Goal: Task Accomplishment & Management: Use online tool/utility

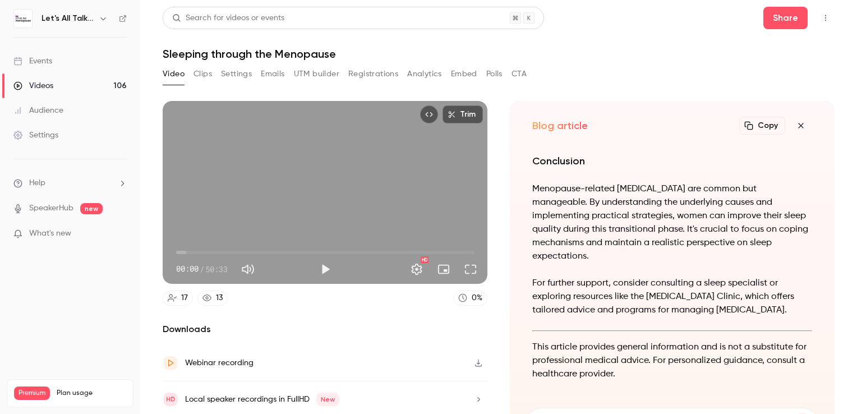
scroll to position [13, 0]
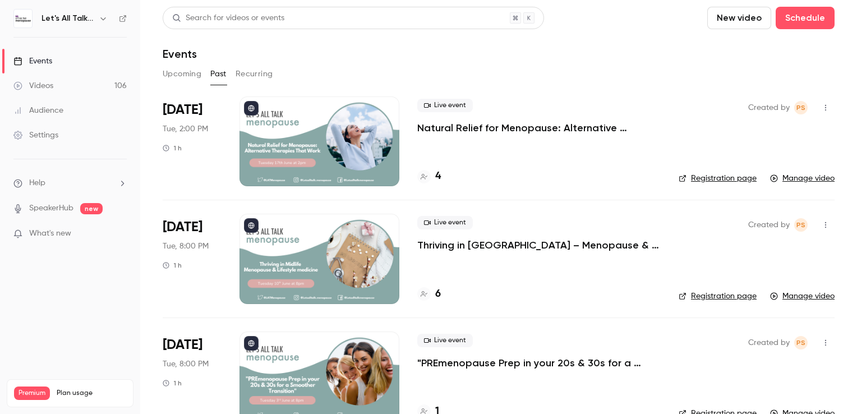
click at [303, 110] on div at bounding box center [319, 141] width 160 height 90
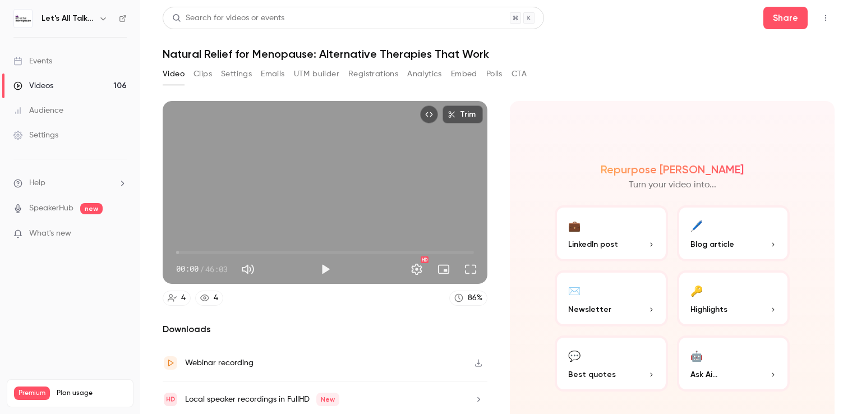
click at [204, 73] on button "Clips" at bounding box center [202, 74] width 19 height 18
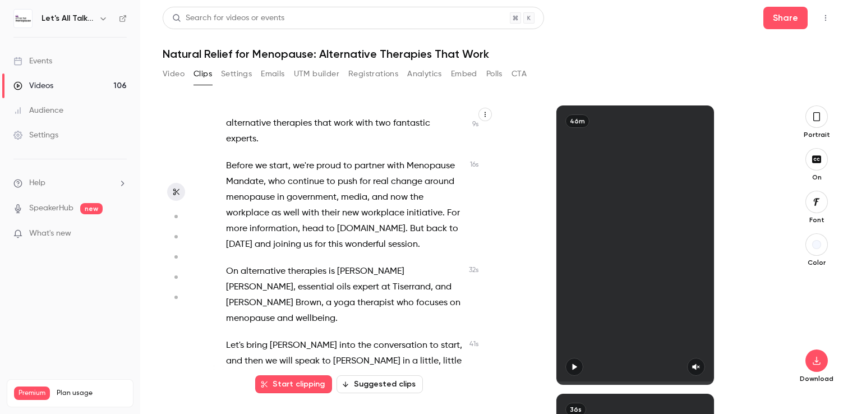
scroll to position [168, 0]
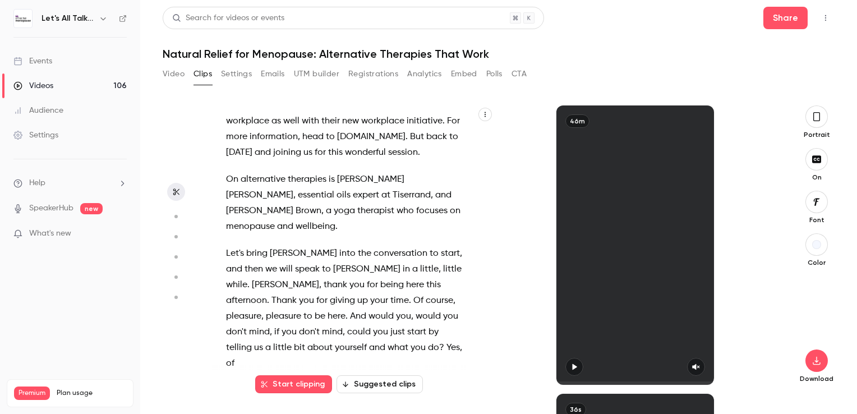
click at [372, 387] on button "Suggested clips" at bounding box center [379, 384] width 86 height 18
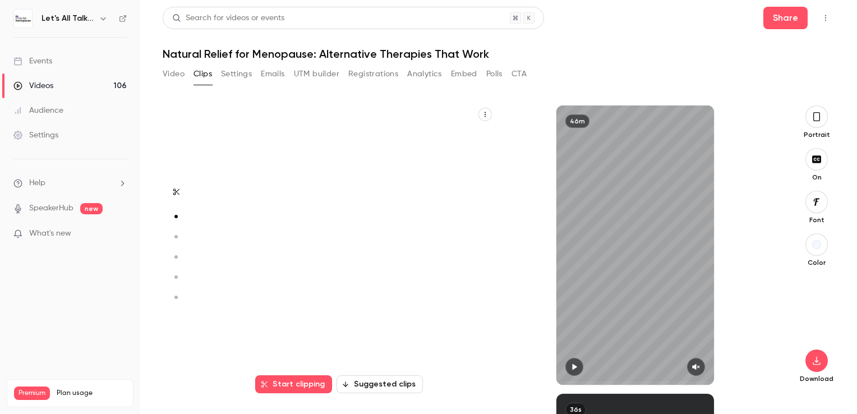
scroll to position [0, 0]
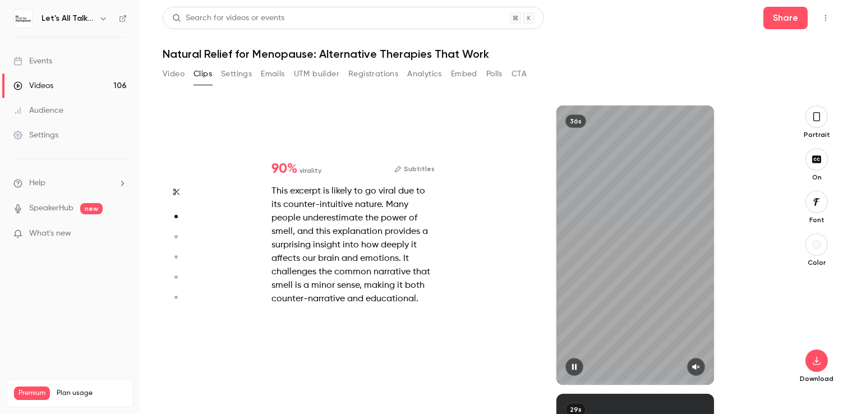
click at [695, 369] on icon "button" at bounding box center [695, 367] width 7 height 6
type input "***"
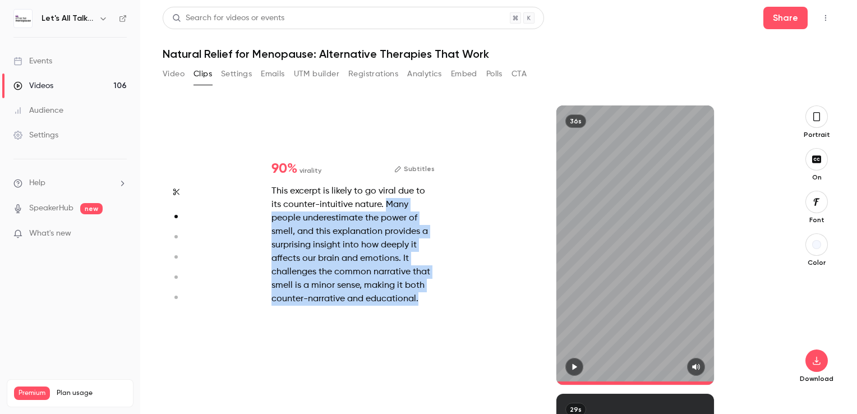
drag, startPoint x: 386, startPoint y: 207, endPoint x: 426, endPoint y: 303, distance: 103.5
click at [426, 303] on div "This excerpt is likely to go viral due to its counter-intuitive nature. Many pe…" at bounding box center [352, 244] width 163 height 121
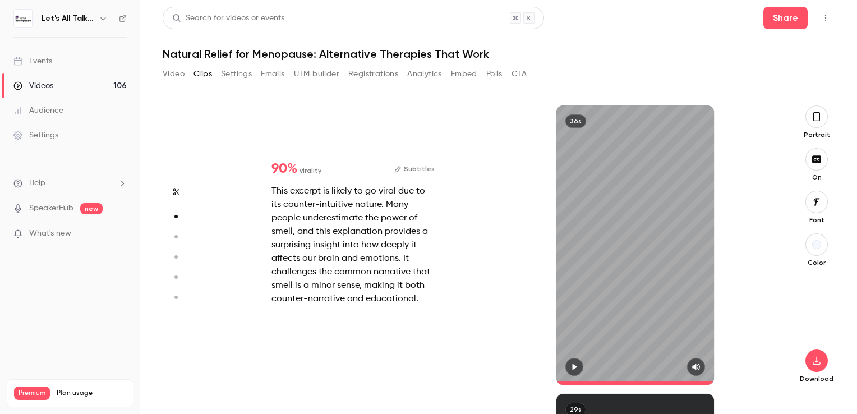
drag, startPoint x: 426, startPoint y: 303, endPoint x: 378, endPoint y: 259, distance: 65.5
drag, startPoint x: 378, startPoint y: 259, endPoint x: 450, endPoint y: 228, distance: 78.1
click at [455, 289] on div "90 % virality Subtitles This excerpt is likely to go viral due to its counter-i…" at bounding box center [494, 244] width 564 height 279
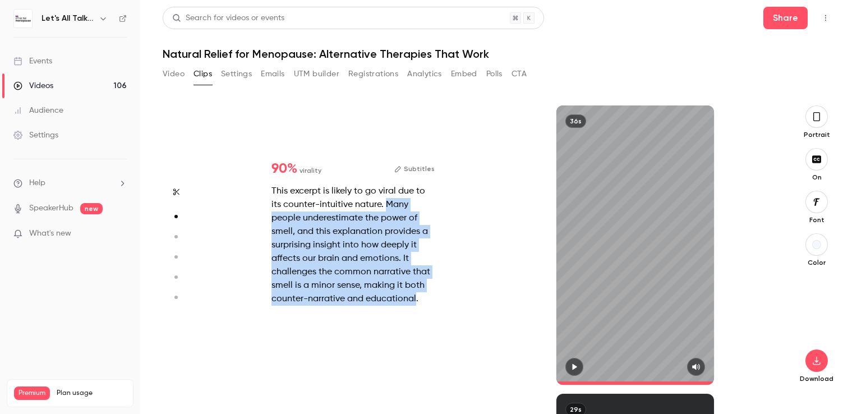
drag, startPoint x: 385, startPoint y: 206, endPoint x: 415, endPoint y: 310, distance: 107.9
click at [415, 310] on div "90 % virality Subtitles This excerpt is likely to go viral due to its counter-i…" at bounding box center [352, 233] width 199 height 179
copy div "Many people underestimate the power of smell, and this explanation provides a s…"
type input "****"
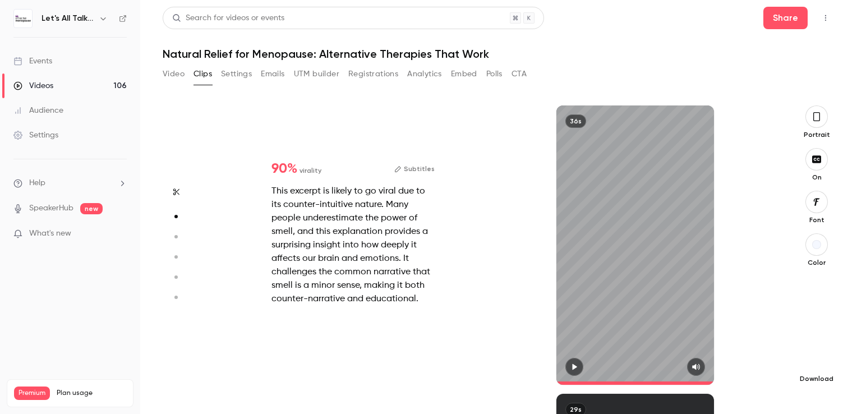
click at [817, 359] on icon "button" at bounding box center [816, 360] width 13 height 9
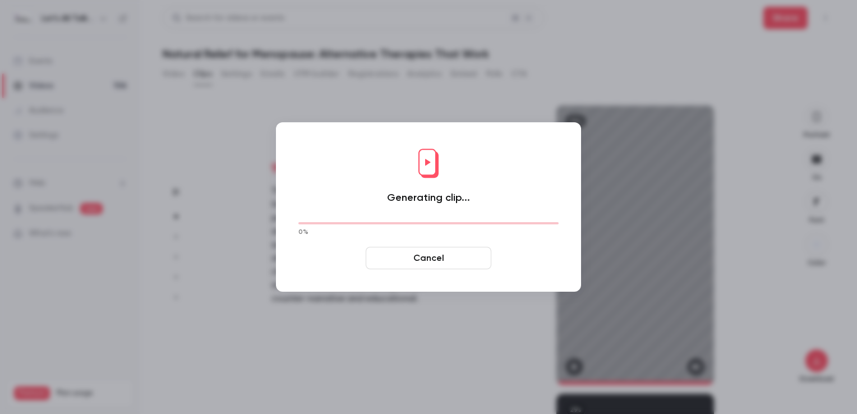
click at [428, 256] on button "Cancel" at bounding box center [429, 258] width 126 height 22
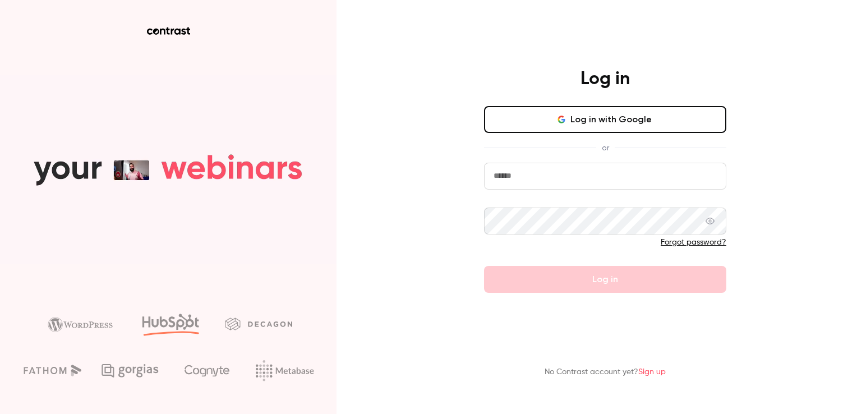
type input "**********"
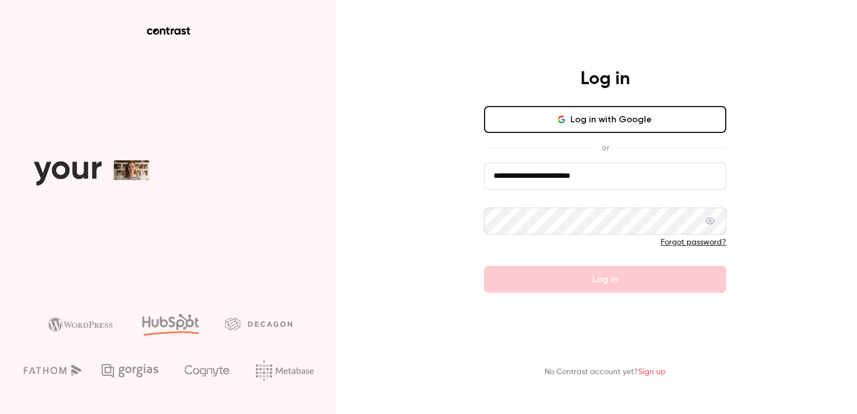
click at [621, 119] on button "Log in with Google" at bounding box center [605, 119] width 242 height 27
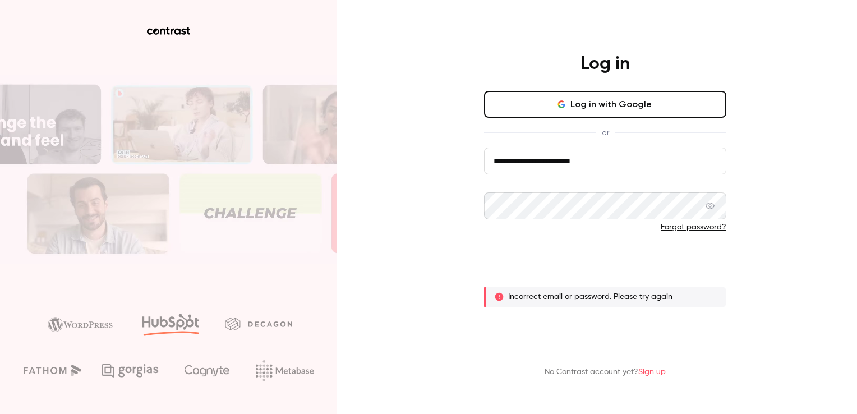
click at [627, 265] on button "Log in" at bounding box center [605, 264] width 242 height 27
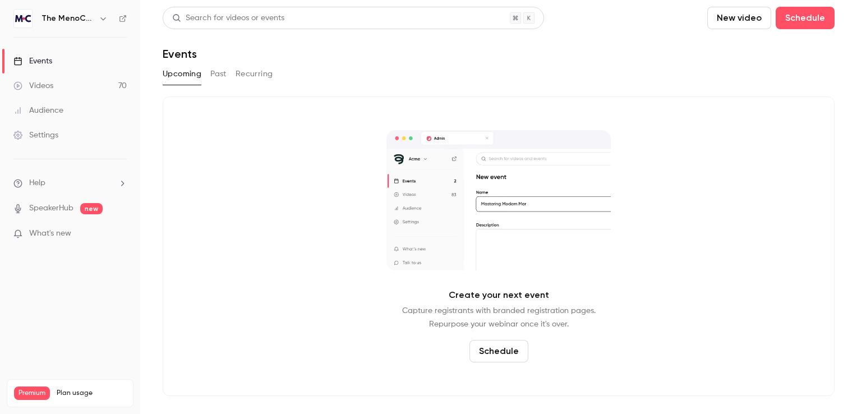
click at [105, 17] on icon "button" at bounding box center [103, 18] width 9 height 9
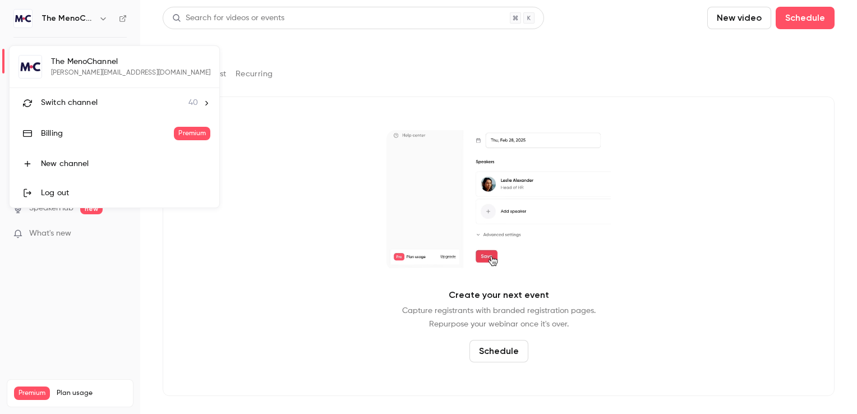
click at [72, 98] on span "Switch channel" at bounding box center [69, 103] width 57 height 12
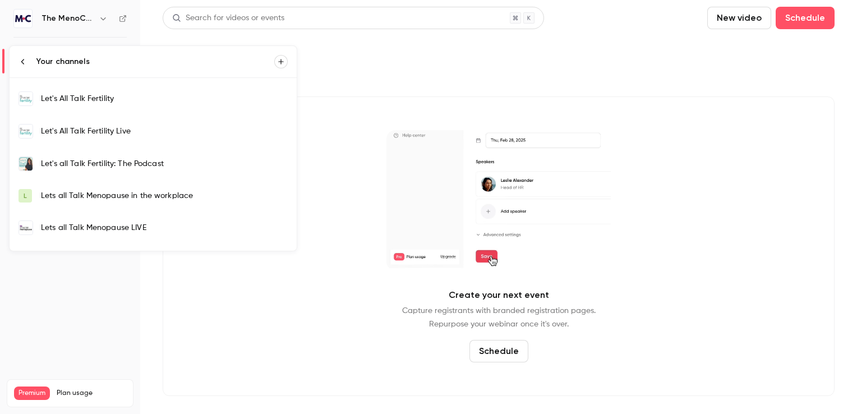
scroll to position [336, 0]
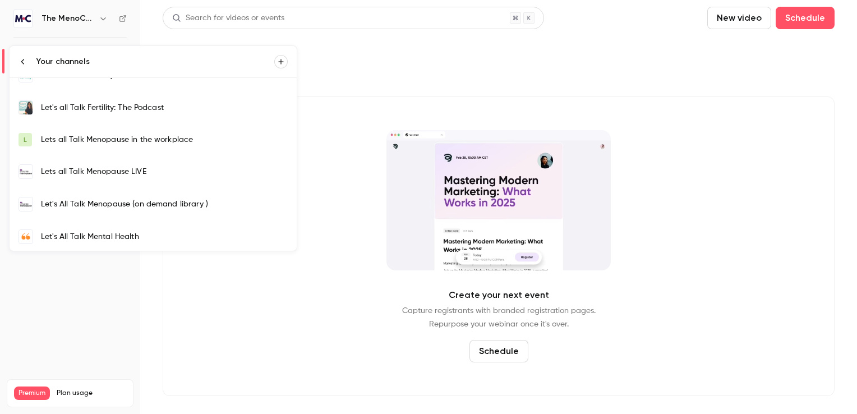
click at [105, 201] on div "Let's All Talk Menopause (on demand library )" at bounding box center [164, 204] width 247 height 11
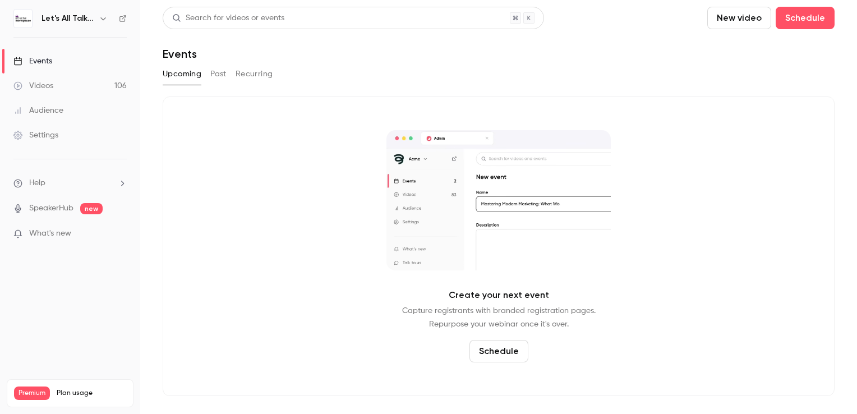
click at [222, 76] on button "Past" at bounding box center [218, 74] width 16 height 18
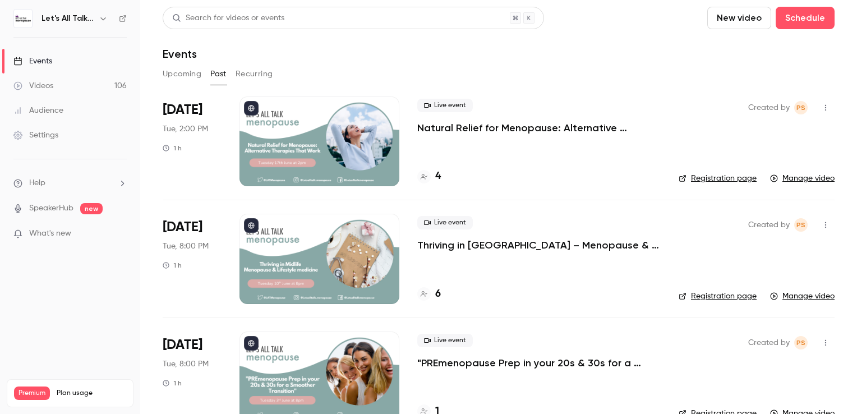
click at [319, 136] on div at bounding box center [319, 141] width 160 height 90
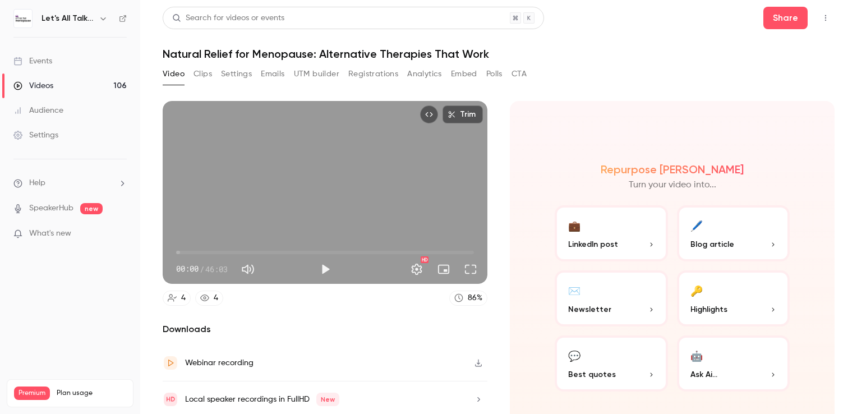
click at [207, 72] on button "Clips" at bounding box center [202, 74] width 19 height 18
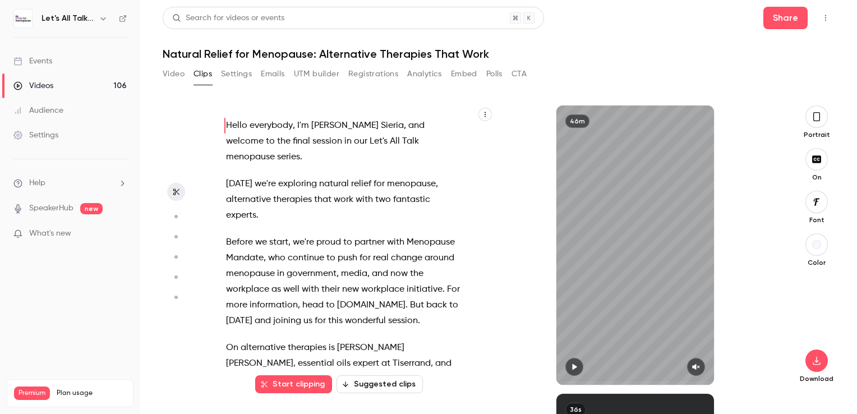
scroll to position [288, 0]
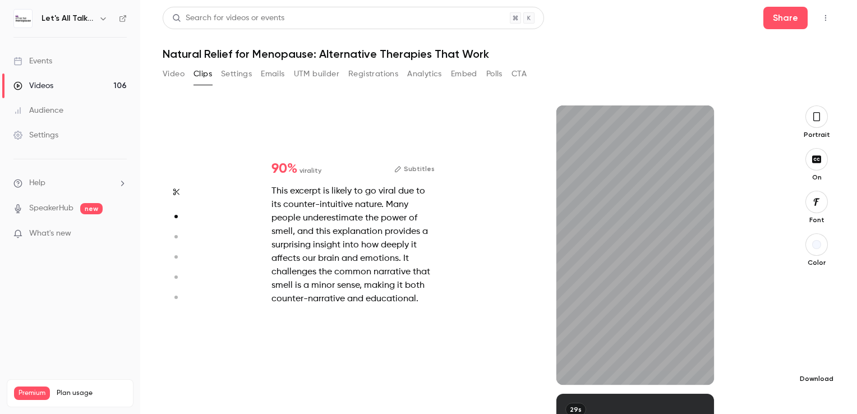
click at [816, 362] on icon "button" at bounding box center [816, 361] width 7 height 8
type input "****"
click at [239, 73] on button "Settings" at bounding box center [236, 74] width 31 height 18
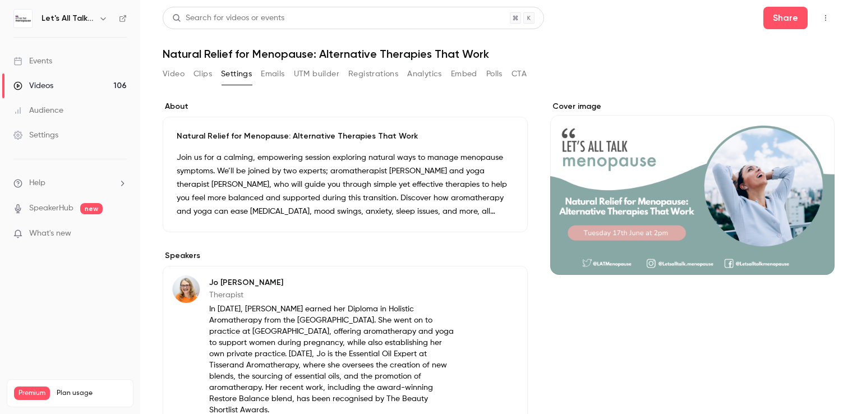
click at [196, 72] on button "Clips" at bounding box center [202, 74] width 19 height 18
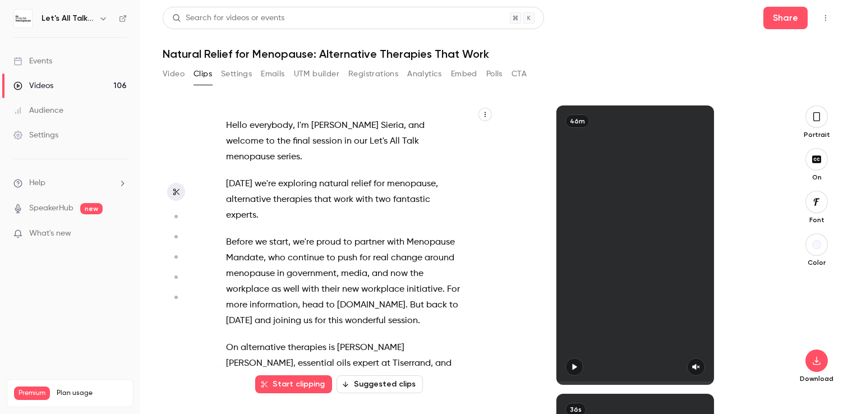
click at [179, 77] on button "Video" at bounding box center [174, 74] width 22 height 18
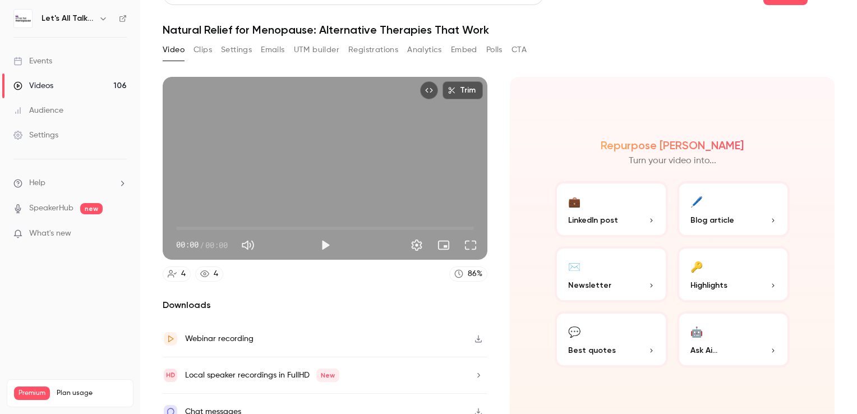
scroll to position [36, 0]
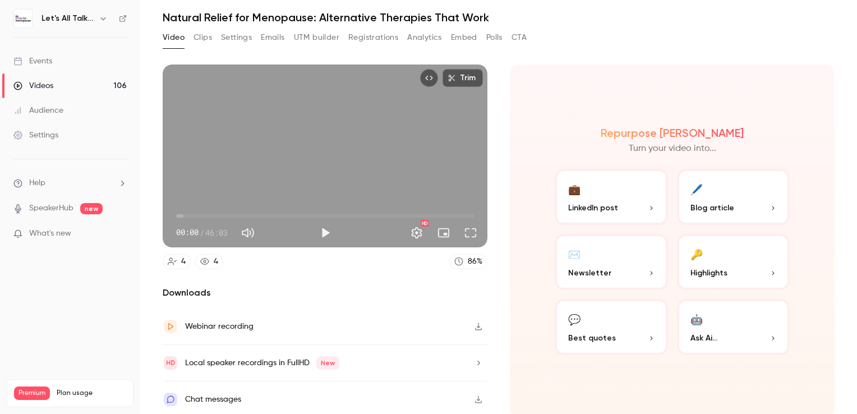
click at [721, 202] on span "Blog article" at bounding box center [712, 208] width 44 height 12
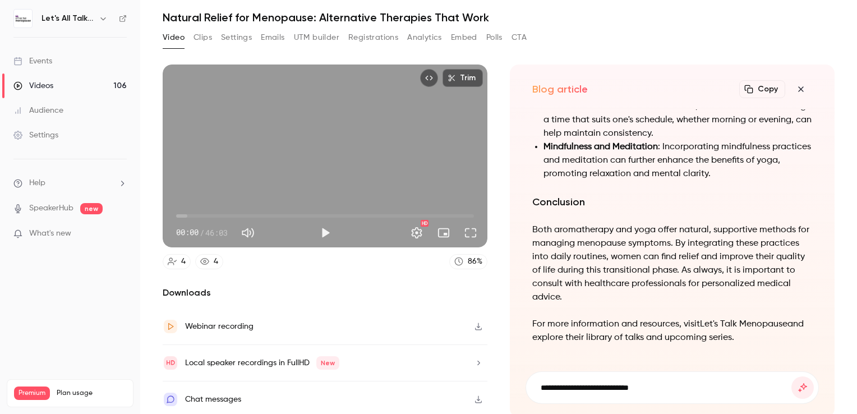
type input "**********"
click at [791, 376] on button "submit" at bounding box center [802, 387] width 22 height 22
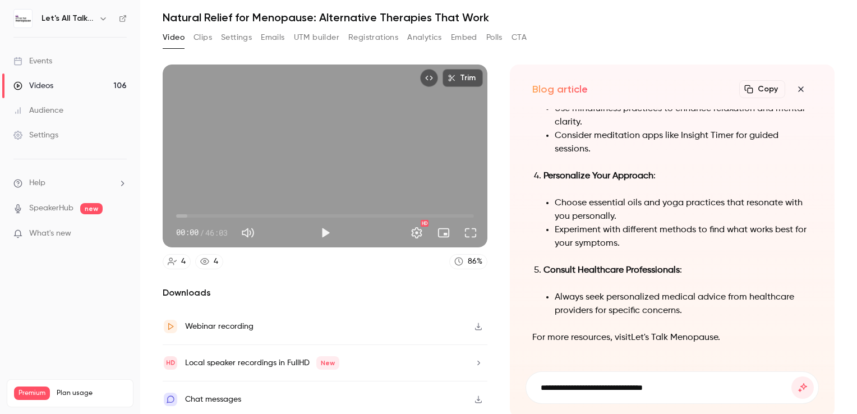
type input "**********"
click at [791, 376] on button "submit" at bounding box center [802, 387] width 22 height 22
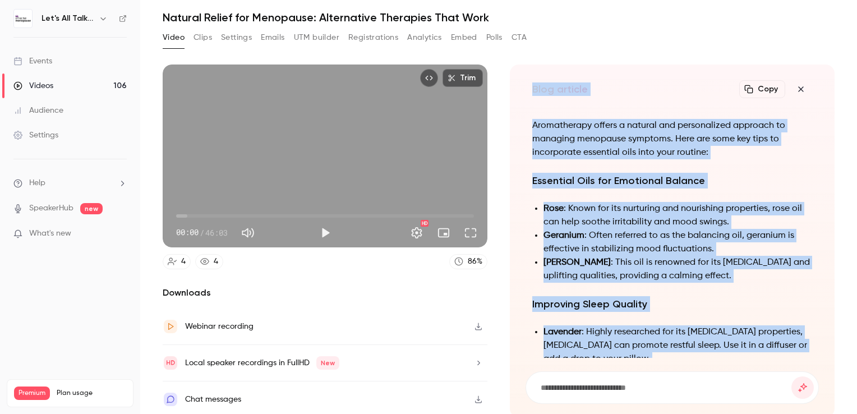
scroll to position [-413, 0]
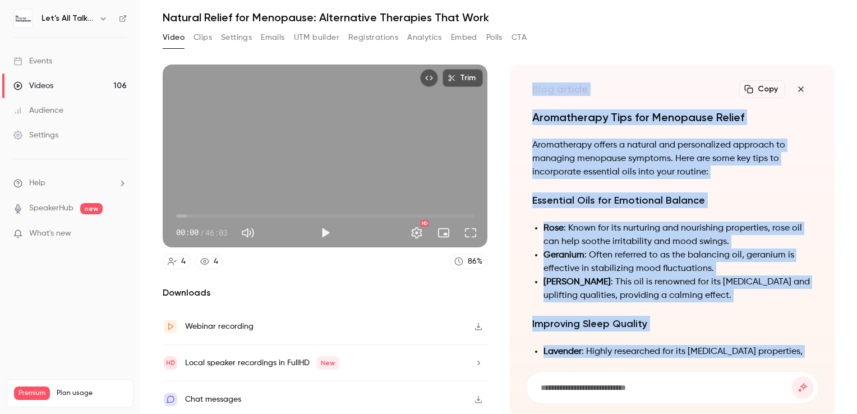
drag, startPoint x: 630, startPoint y: 252, endPoint x: 515, endPoint y: 90, distance: 198.2
click at [515, 90] on div "Blog article Copy Turn your video into... Aromatherapy Tips for Menopause Relie…" at bounding box center [672, 240] width 325 height 353
drag, startPoint x: 515, startPoint y: 90, endPoint x: 607, endPoint y: 159, distance: 114.2
copy div "Blog article Copy Turn your video into... Aromatherapy Tips for Menopause Relie…"
